Goal: Information Seeking & Learning: Learn about a topic

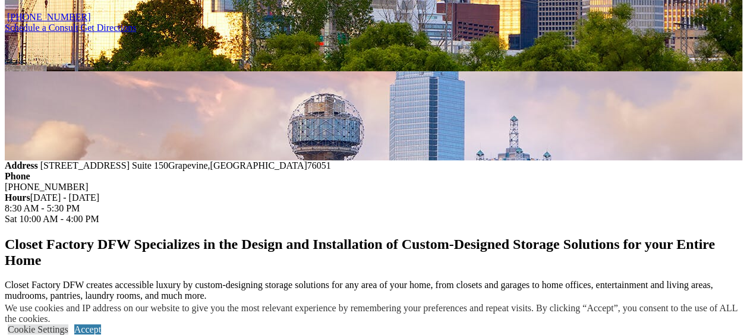
scroll to position [1308, 0]
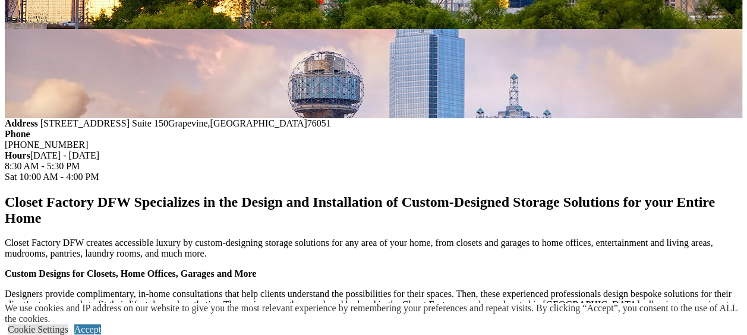
scroll to position [1546, 0]
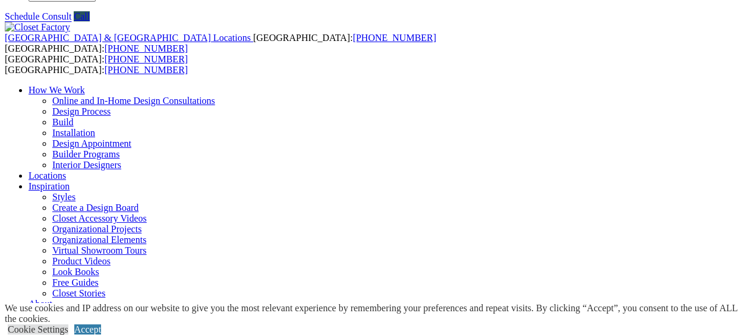
scroll to position [59, 0]
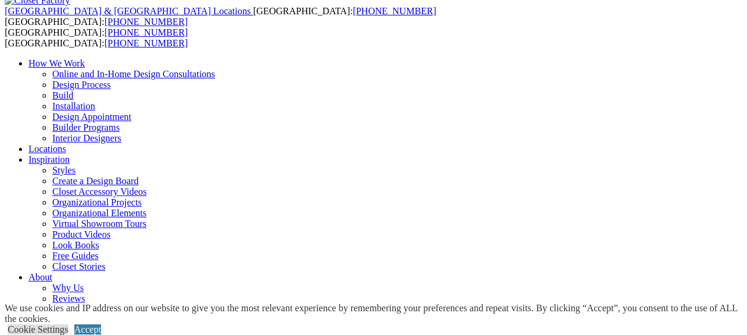
drag, startPoint x: 519, startPoint y: 246, endPoint x: 648, endPoint y: 244, distance: 129.1
click at [101, 325] on link "Accept" at bounding box center [87, 330] width 27 height 10
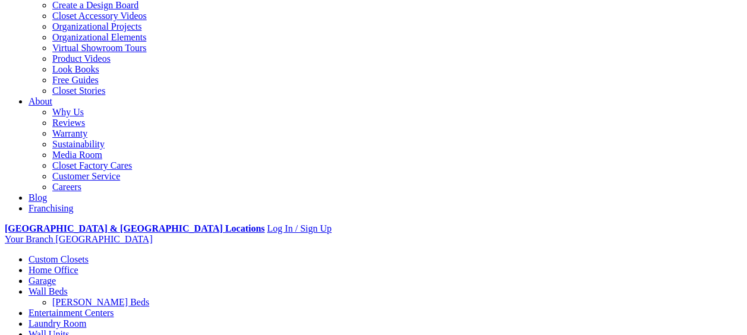
scroll to position [238, 0]
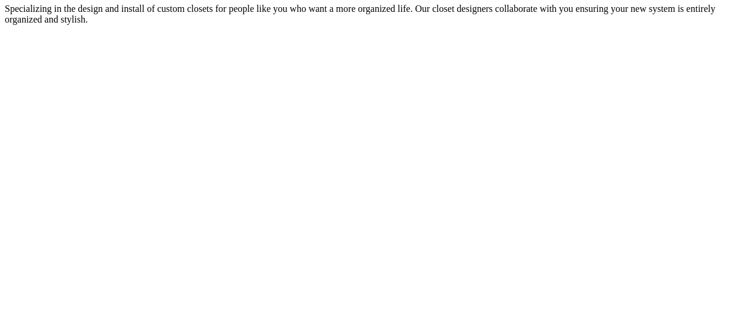
scroll to position [748, 0]
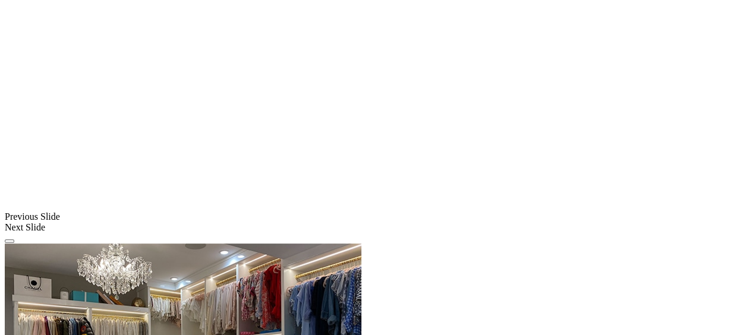
scroll to position [867, 0]
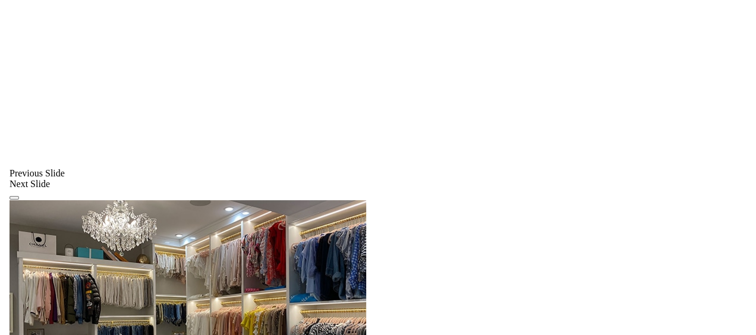
scroll to position [986, 0]
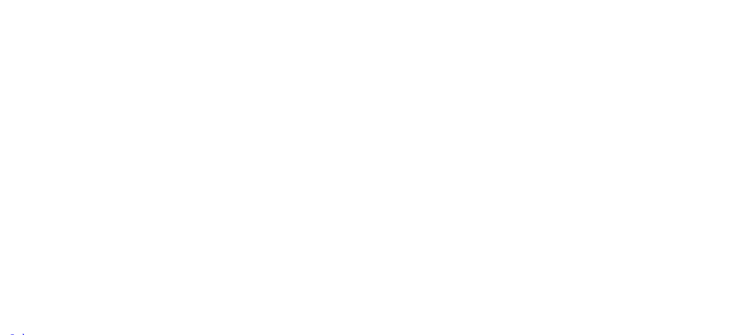
scroll to position [2515, 0]
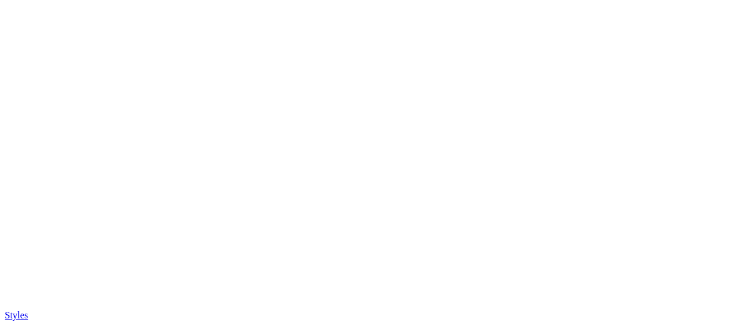
drag, startPoint x: 309, startPoint y: 159, endPoint x: 378, endPoint y: 132, distance: 73.7
drag, startPoint x: 372, startPoint y: 145, endPoint x: 372, endPoint y: 194, distance: 50.0
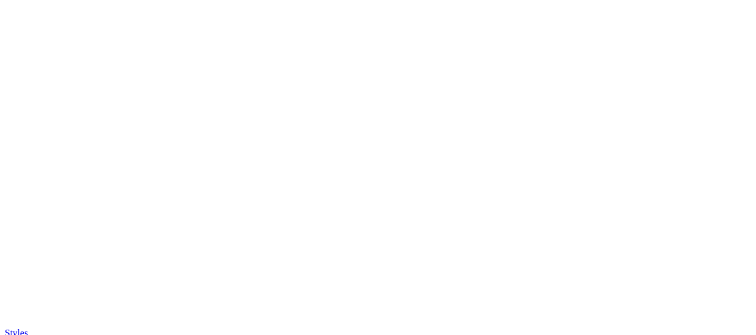
drag, startPoint x: 384, startPoint y: 244, endPoint x: 328, endPoint y: 245, distance: 55.9
drag, startPoint x: 328, startPoint y: 245, endPoint x: 143, endPoint y: 271, distance: 186.7
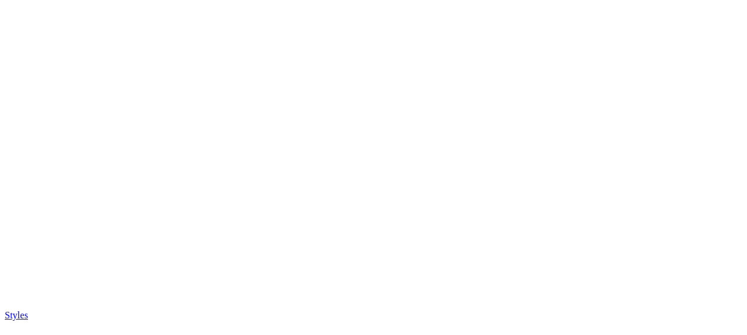
scroll to position [1427, 0]
